Goal: Task Accomplishment & Management: Complete application form

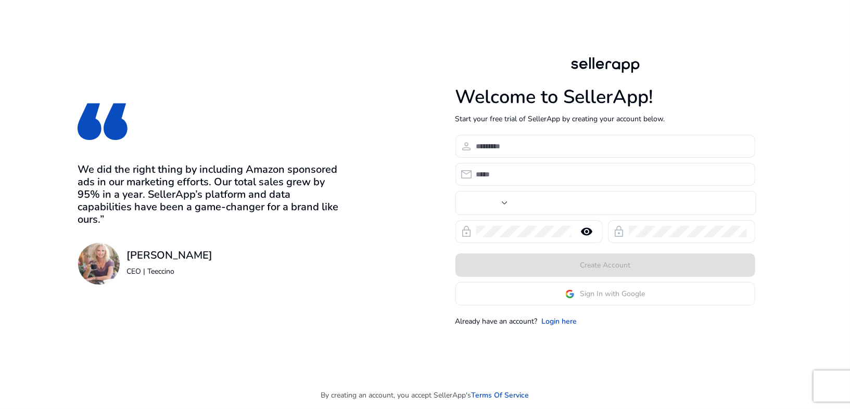
type input "***"
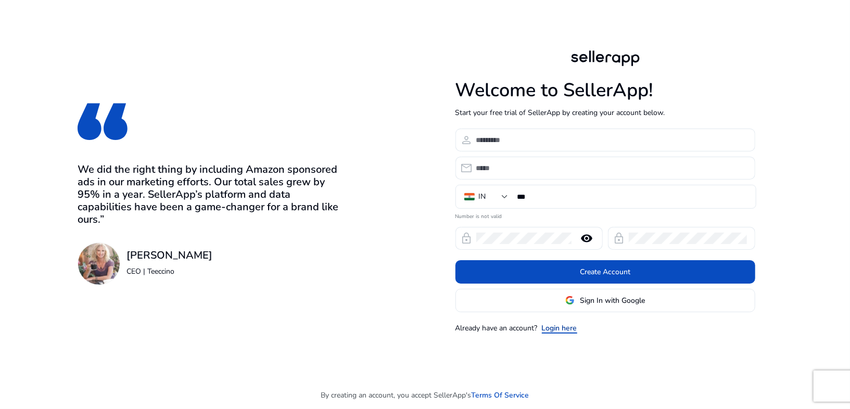
click at [559, 327] on link "Login here" at bounding box center [559, 328] width 35 height 11
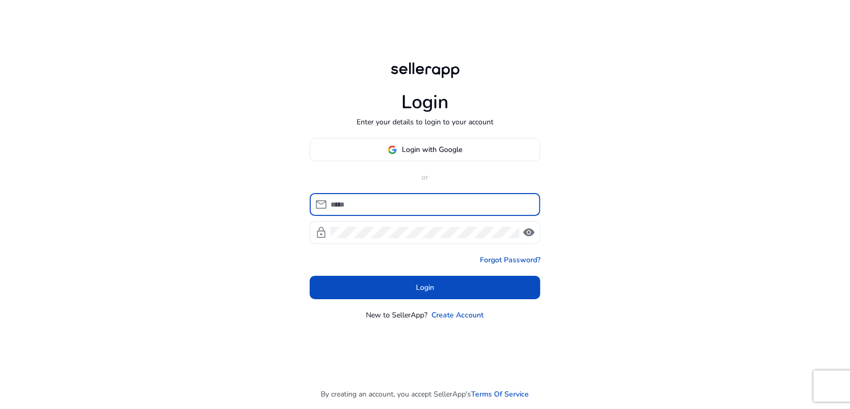
click at [389, 206] on input at bounding box center [431, 204] width 201 height 11
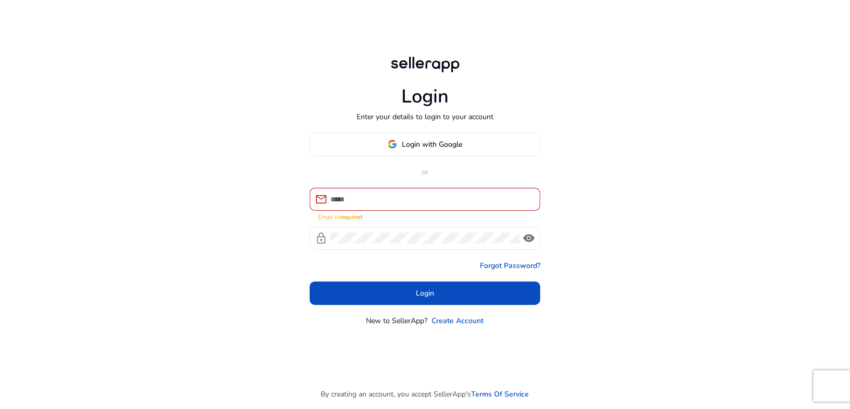
type input "**********"
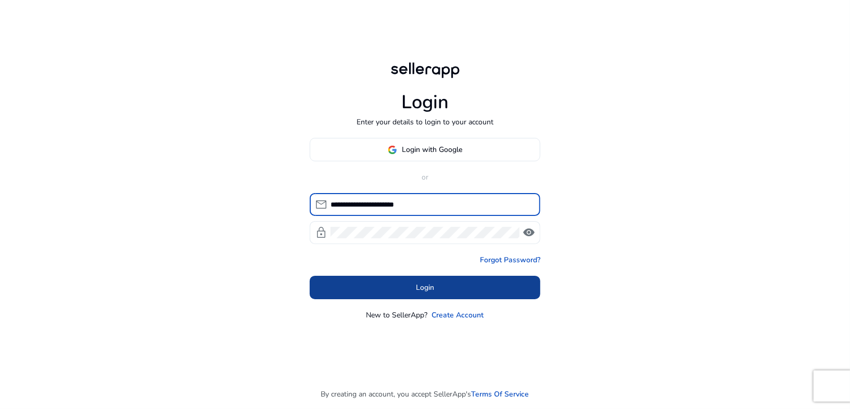
click at [505, 286] on span at bounding box center [425, 287] width 231 height 25
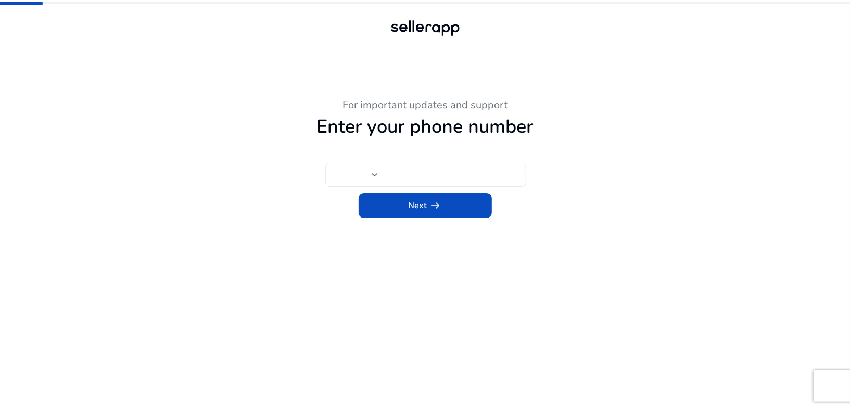
type input "***"
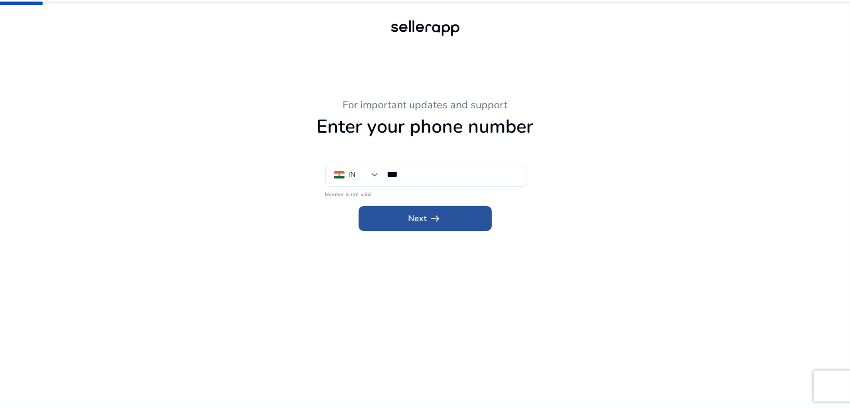
click at [416, 217] on span "Next arrow_right_alt" at bounding box center [425, 218] width 33 height 12
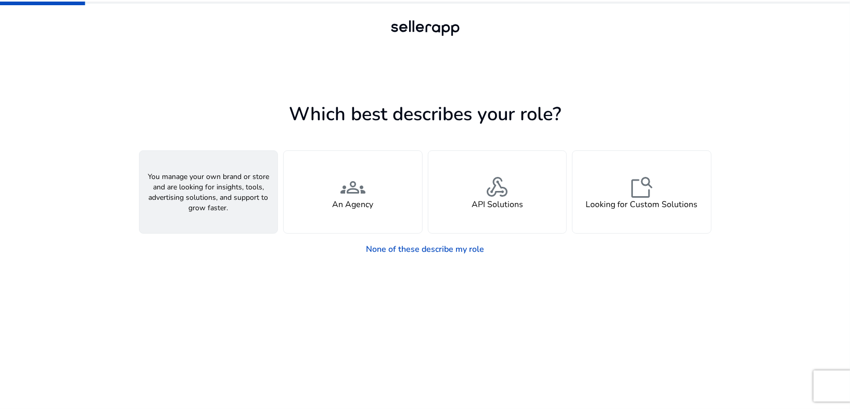
click at [220, 191] on span "person" at bounding box center [208, 187] width 25 height 25
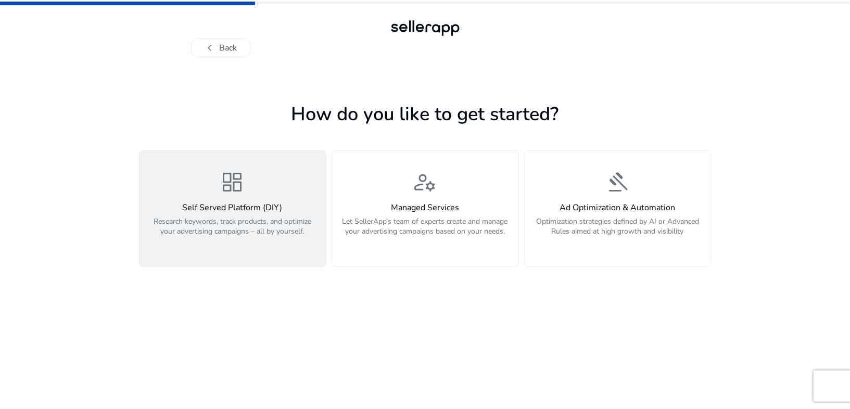
click at [253, 199] on div "dashboard Self Served Platform (DIY) Research keywords, track products, and opt…" at bounding box center [233, 209] width 174 height 78
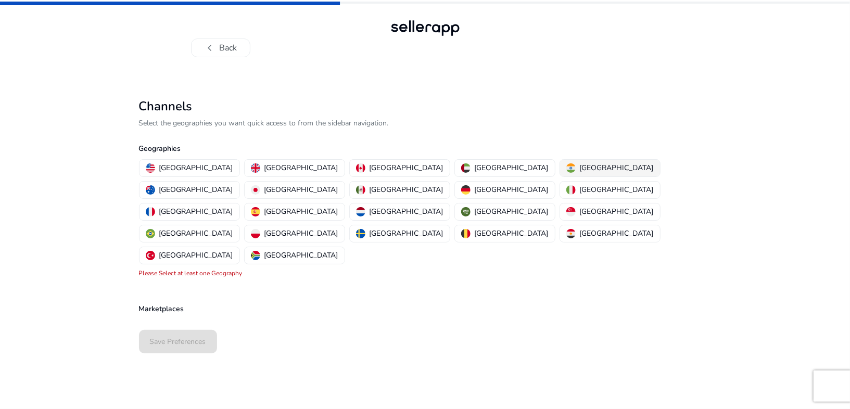
click at [580, 169] on p "[GEOGRAPHIC_DATA]" at bounding box center [617, 167] width 74 height 11
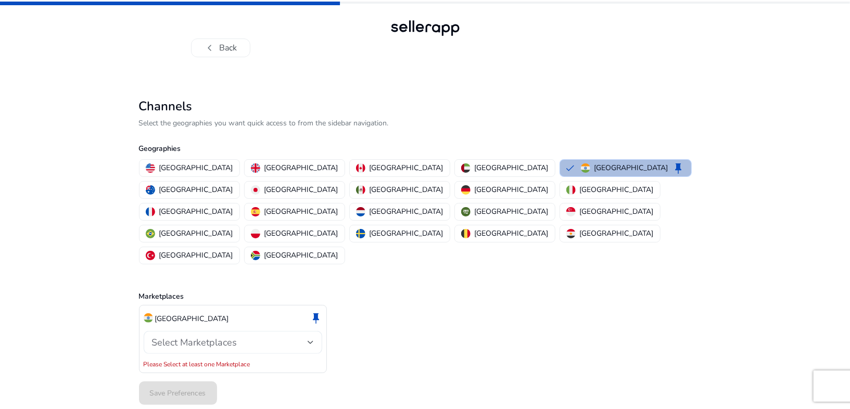
click at [236, 336] on span "Select Marketplaces" at bounding box center [194, 342] width 85 height 12
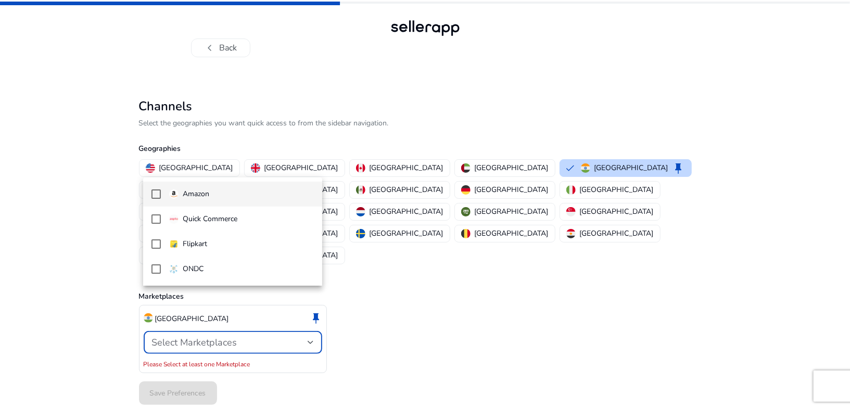
click at [453, 289] on div at bounding box center [425, 204] width 850 height 409
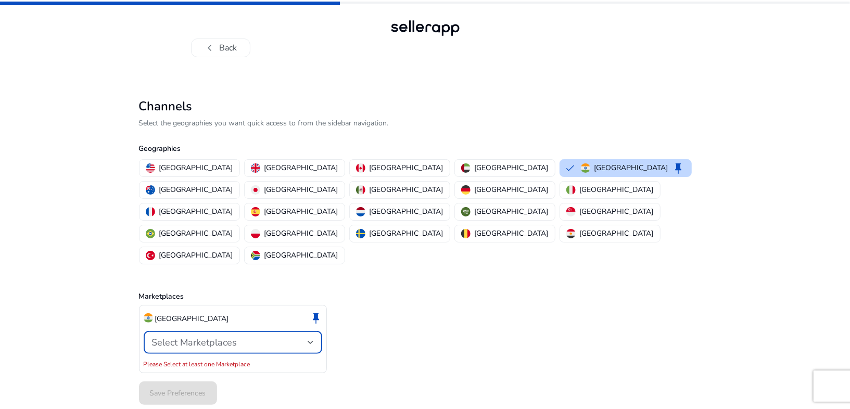
click at [226, 336] on span "Select Marketplaces" at bounding box center [194, 342] width 85 height 12
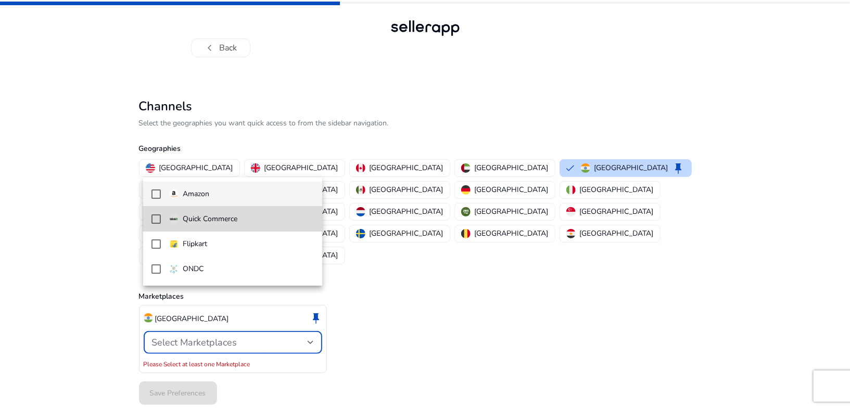
click at [202, 220] on p "Quick Commerce" at bounding box center [210, 218] width 55 height 11
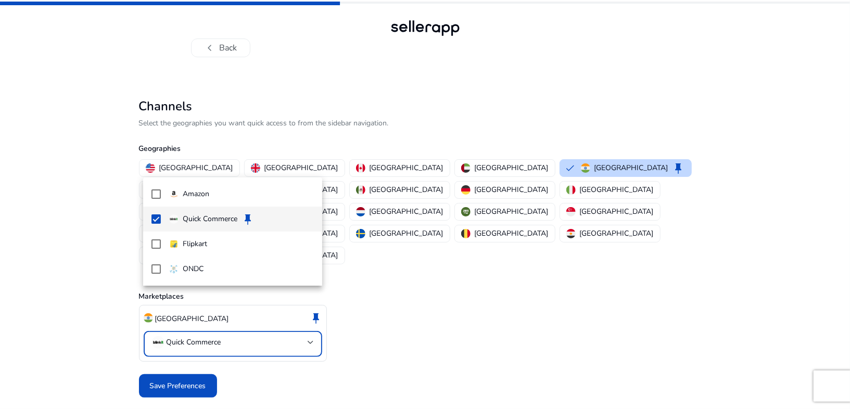
click at [202, 220] on p "Quick Commerce" at bounding box center [210, 218] width 55 height 11
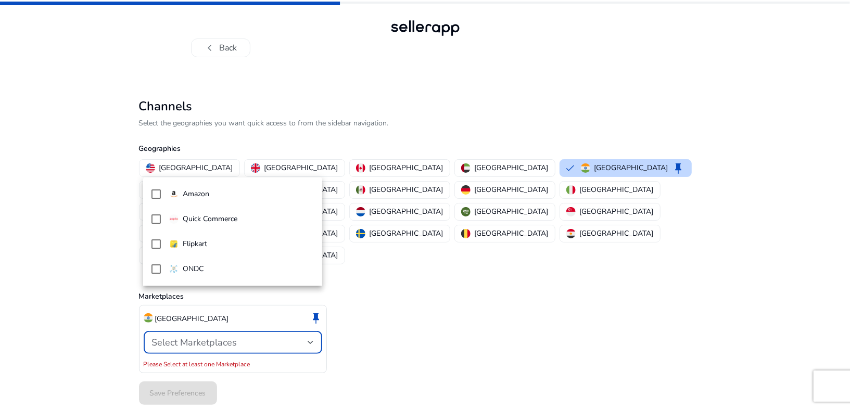
click at [421, 276] on div at bounding box center [425, 204] width 850 height 409
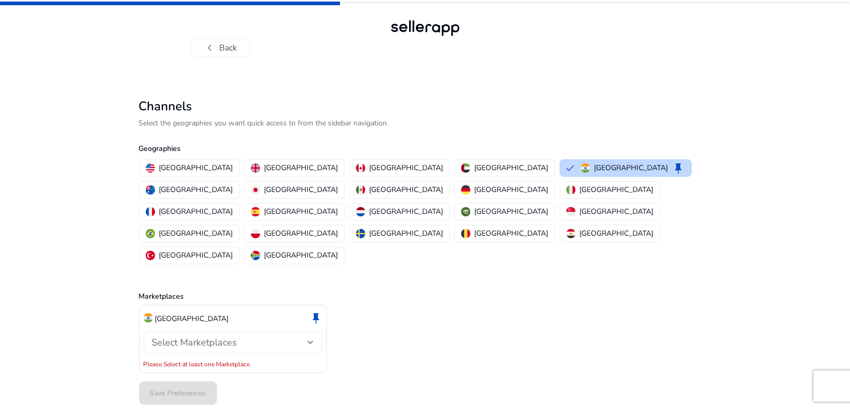
click at [260, 337] on div "Select Marketplaces" at bounding box center [230, 342] width 156 height 11
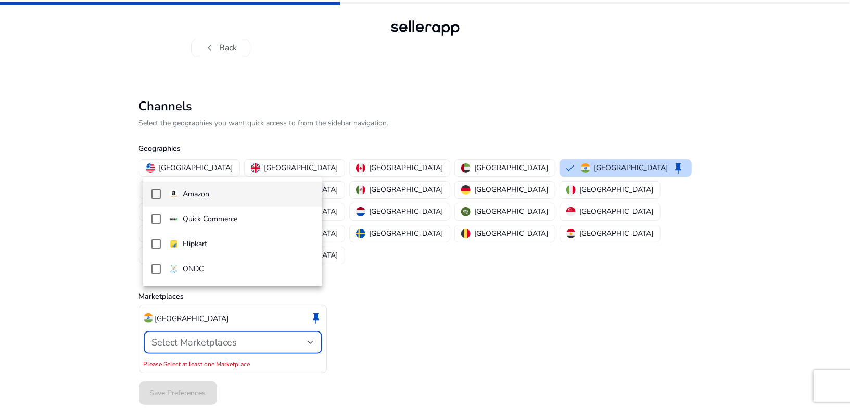
click at [386, 272] on div at bounding box center [425, 204] width 850 height 409
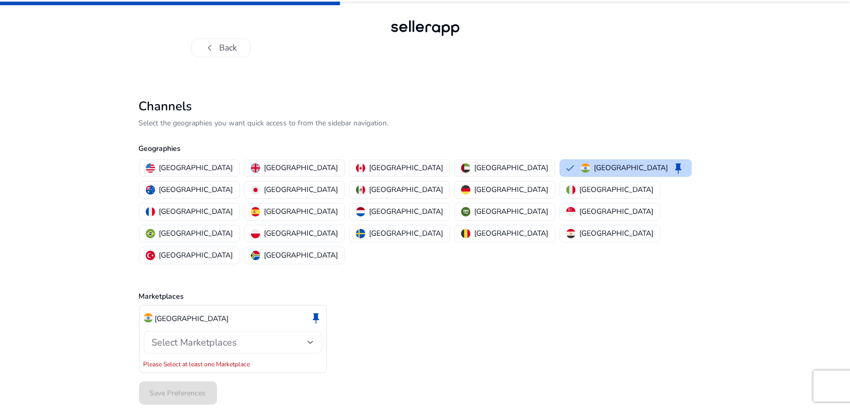
click at [279, 337] on div "Select Marketplaces" at bounding box center [230, 342] width 156 height 11
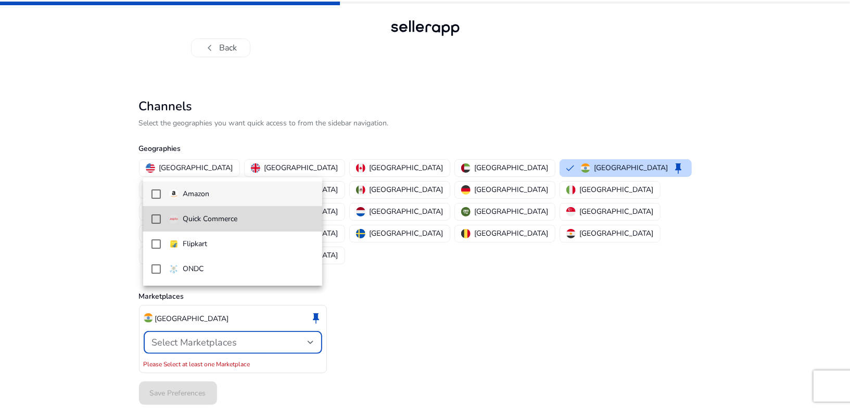
click at [155, 219] on mat-pseudo-checkbox at bounding box center [155, 218] width 9 height 9
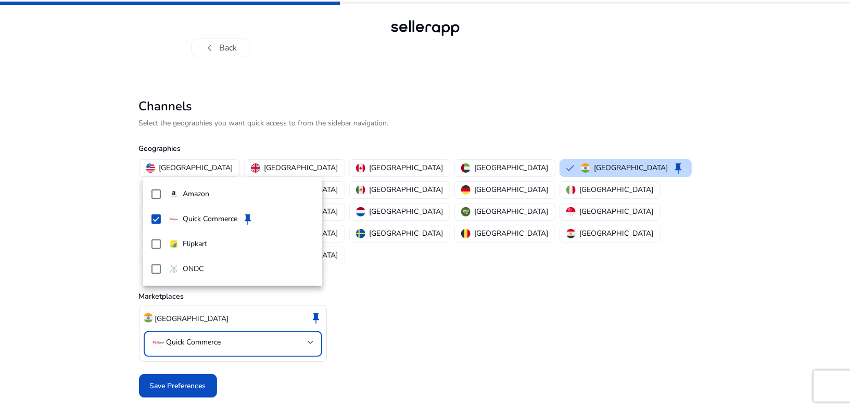
click at [178, 338] on div at bounding box center [425, 204] width 850 height 409
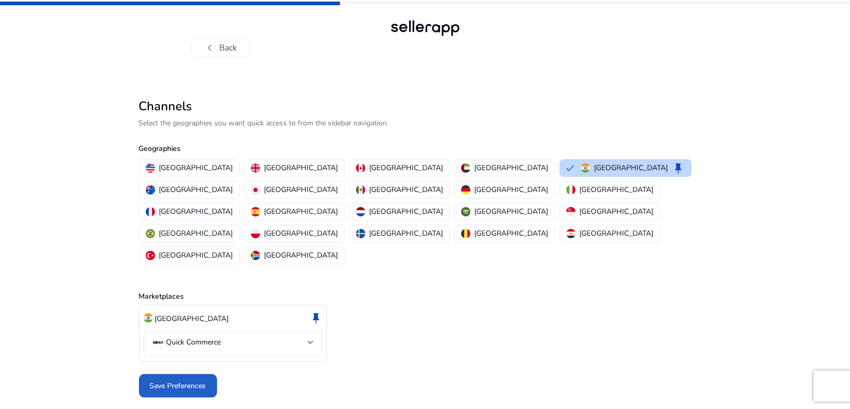
click at [178, 381] on span "Save Preferences" at bounding box center [178, 386] width 56 height 11
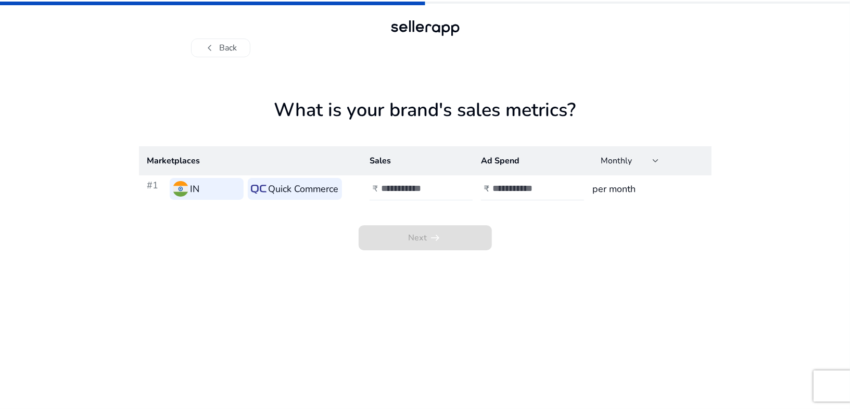
click at [423, 183] on input "number" at bounding box center [416, 188] width 70 height 11
type input "*"
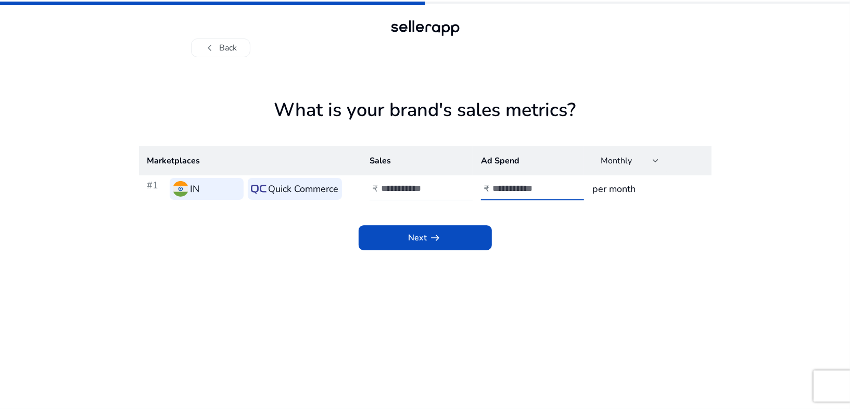
type input "*"
click at [410, 242] on span "Next arrow_right_alt" at bounding box center [425, 238] width 33 height 12
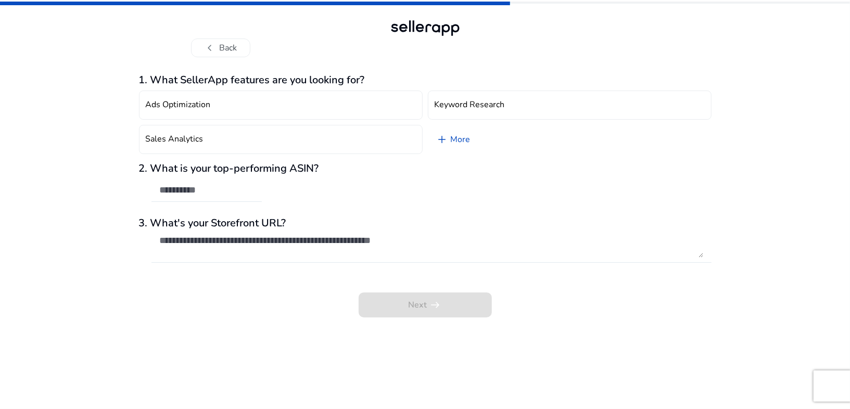
click at [441, 273] on div at bounding box center [431, 268] width 560 height 11
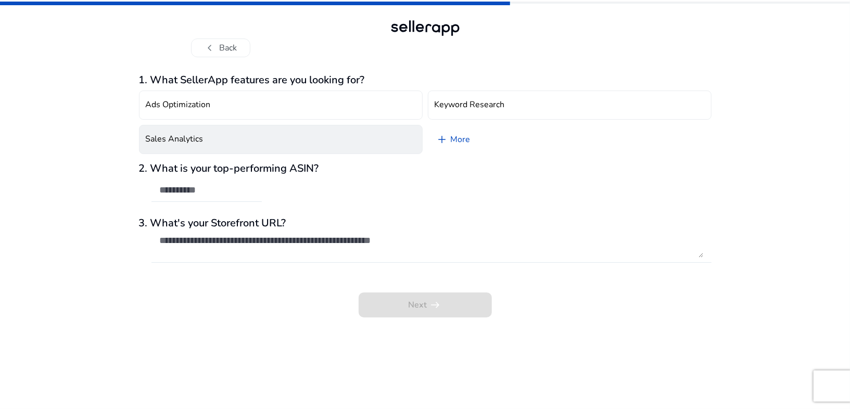
click at [253, 141] on button "Sales Analytics" at bounding box center [281, 139] width 284 height 29
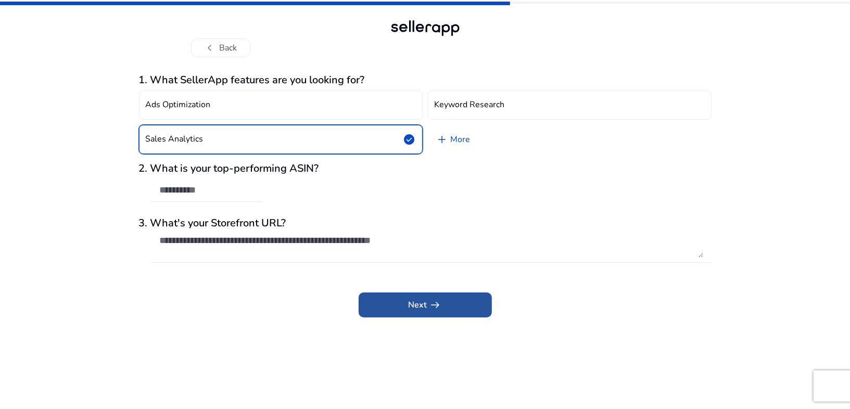
click at [412, 295] on span at bounding box center [425, 305] width 133 height 25
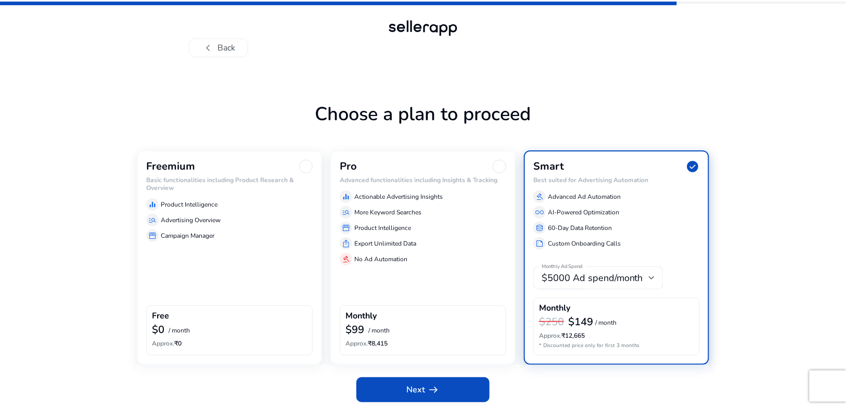
click at [244, 287] on div "Freemium Basic functionalities including Product Research & Overview equalizer …" at bounding box center [229, 257] width 185 height 214
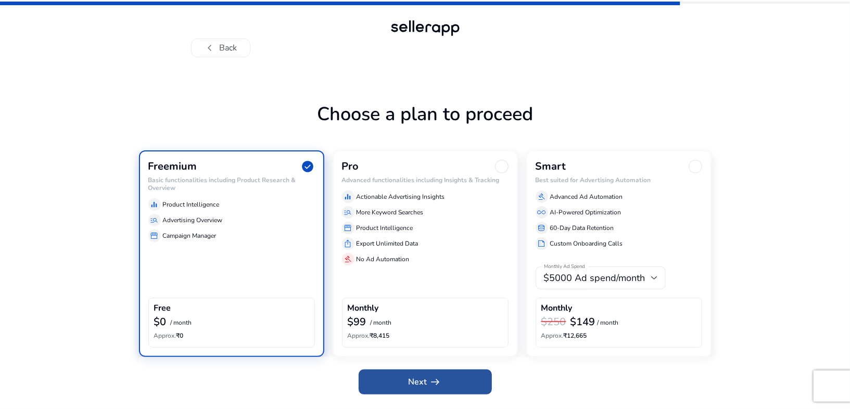
click at [448, 373] on span at bounding box center [425, 382] width 133 height 25
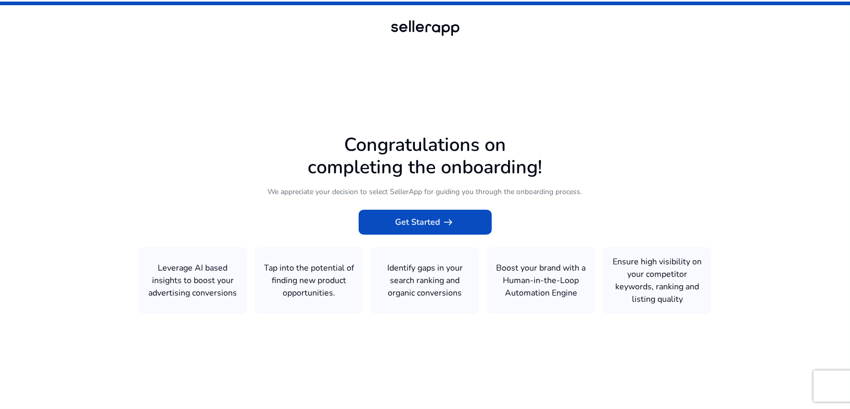
click at [448, 373] on icon at bounding box center [425, 202] width 850 height 405
click at [443, 229] on span "arrow_right_alt" at bounding box center [448, 222] width 12 height 12
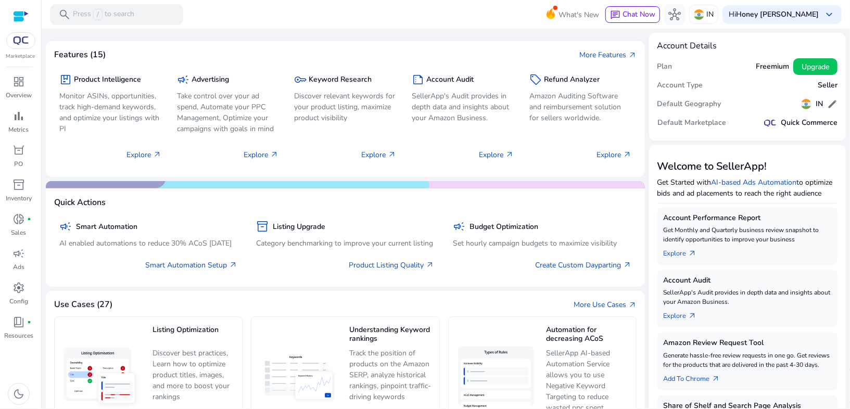
click at [816, 4] on div "What's New chat Chat Now hub IN Hi Honey [PERSON_NAME] keyboard_arrow_down" at bounding box center [700, 14] width 283 height 25
click at [17, 82] on span "dashboard" at bounding box center [18, 81] width 12 height 12
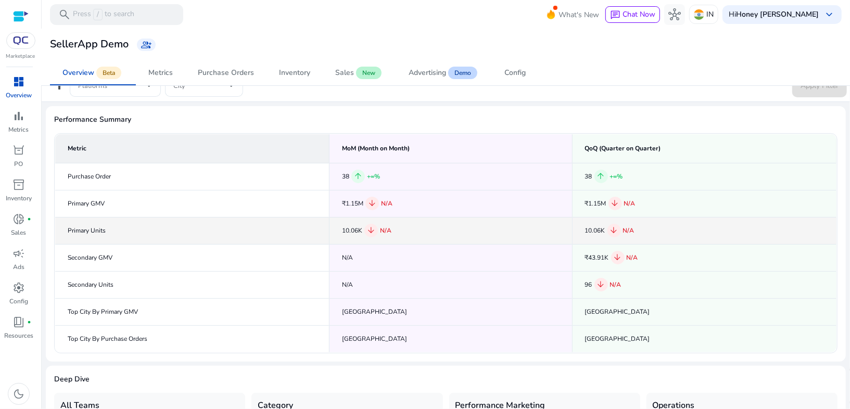
scroll to position [123, 0]
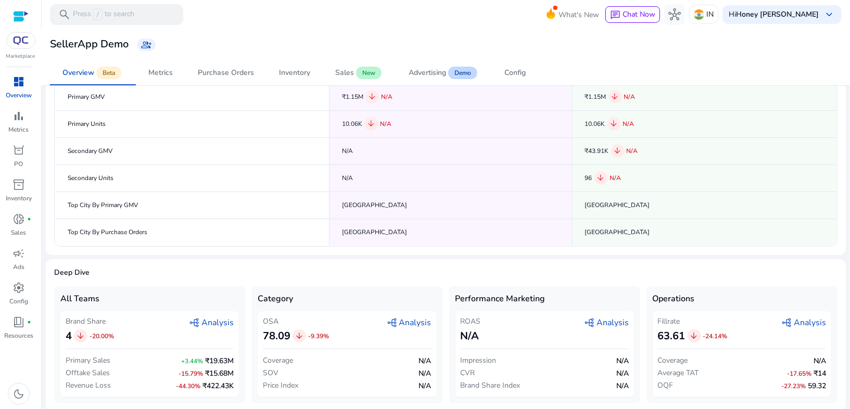
click at [604, 320] on span "graph_2 Analysis" at bounding box center [606, 323] width 45 height 12
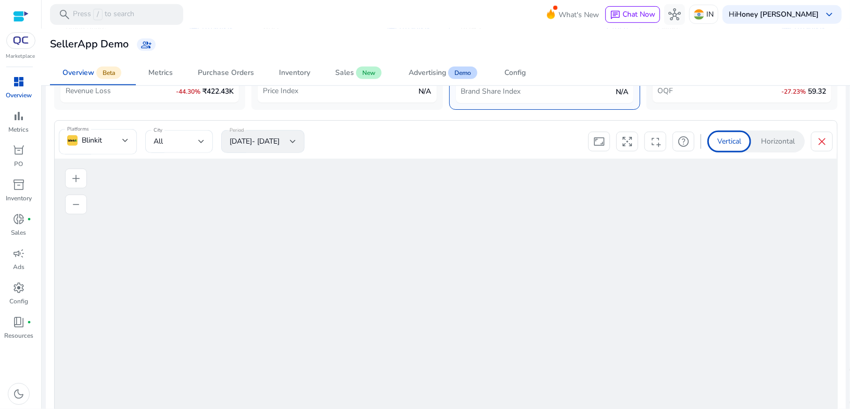
scroll to position [440, 0]
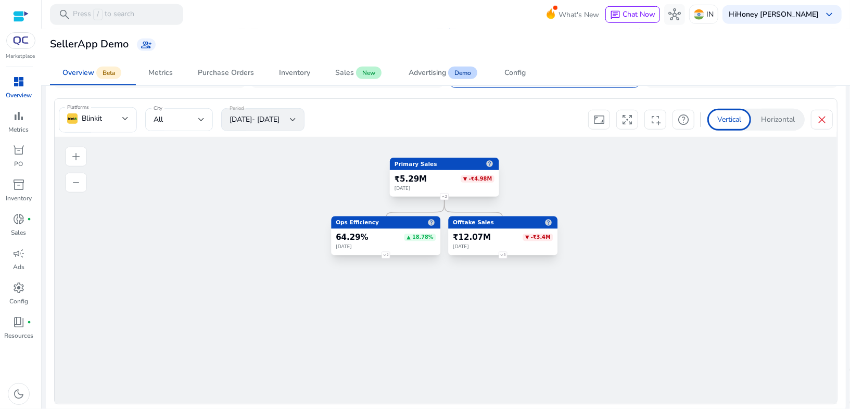
click at [444, 193] on foreignobject "2" at bounding box center [445, 197] width 16 height 16
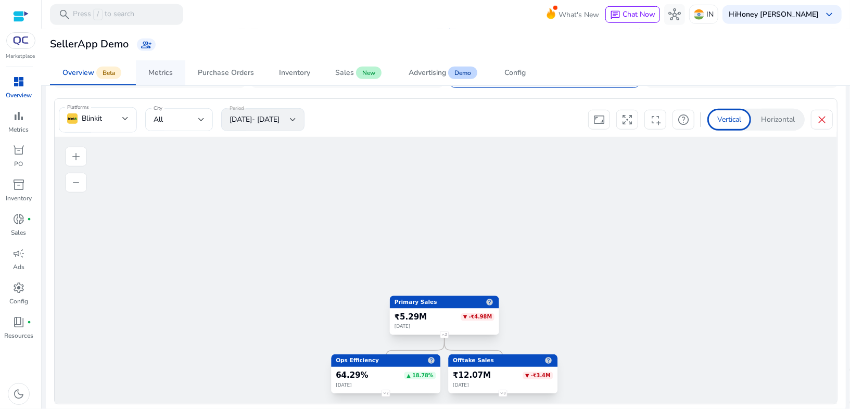
click at [171, 78] on span "Metrics" at bounding box center [160, 72] width 24 height 25
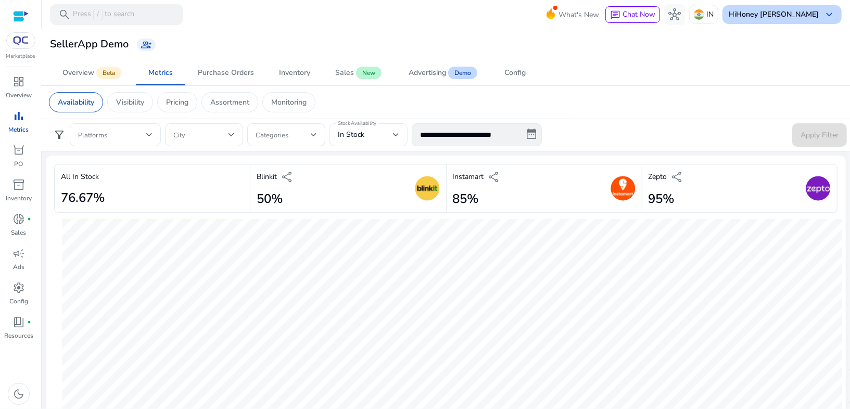
click at [815, 16] on b "Honey [PERSON_NAME]" at bounding box center [777, 14] width 83 height 10
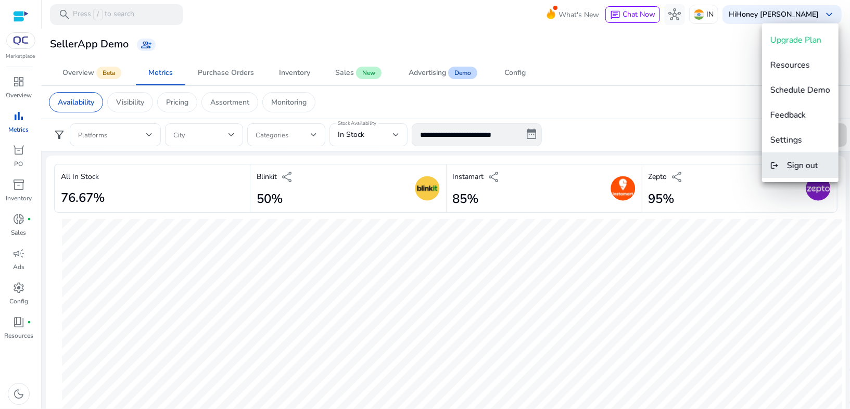
click at [803, 171] on span "Sign out" at bounding box center [802, 165] width 31 height 11
